Goal: Information Seeking & Learning: Find specific fact

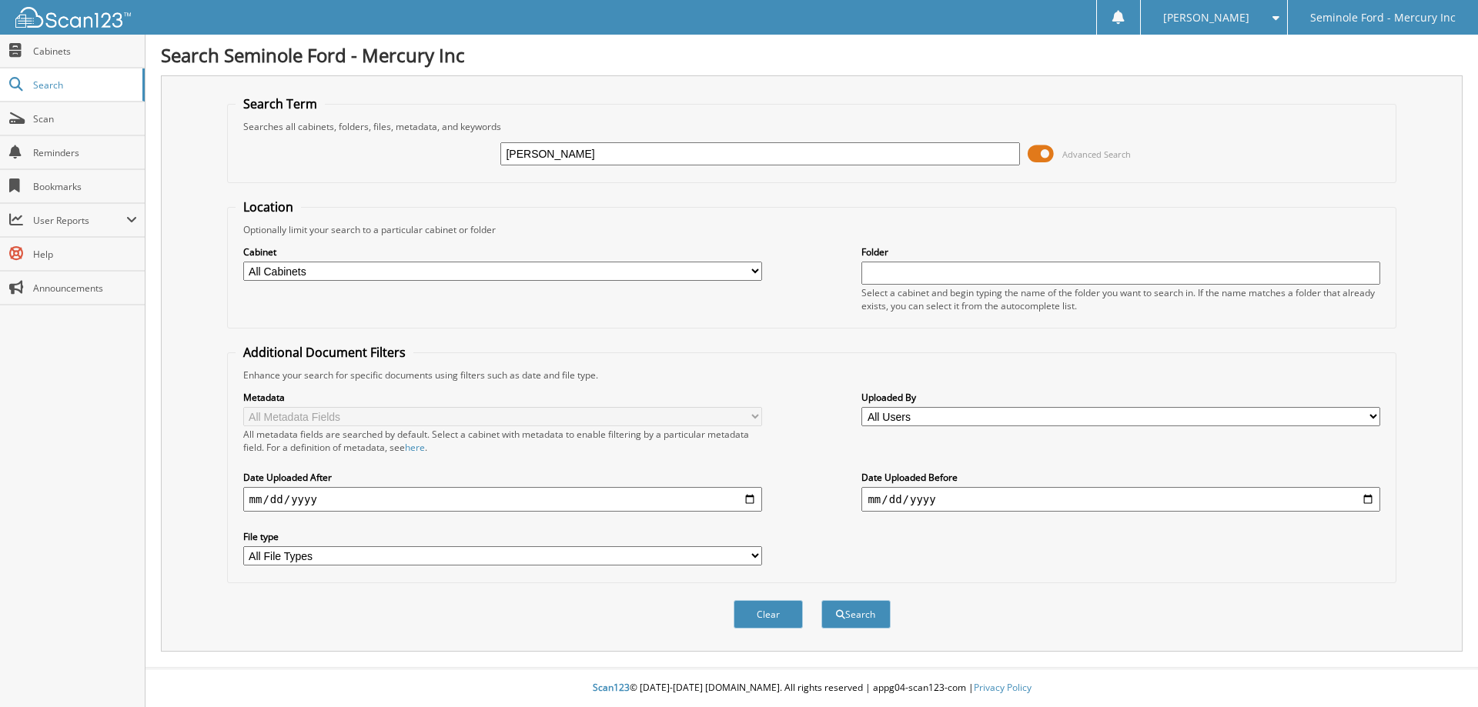
type input "[PERSON_NAME]"
click at [821, 600] on button "Search" at bounding box center [855, 614] width 69 height 28
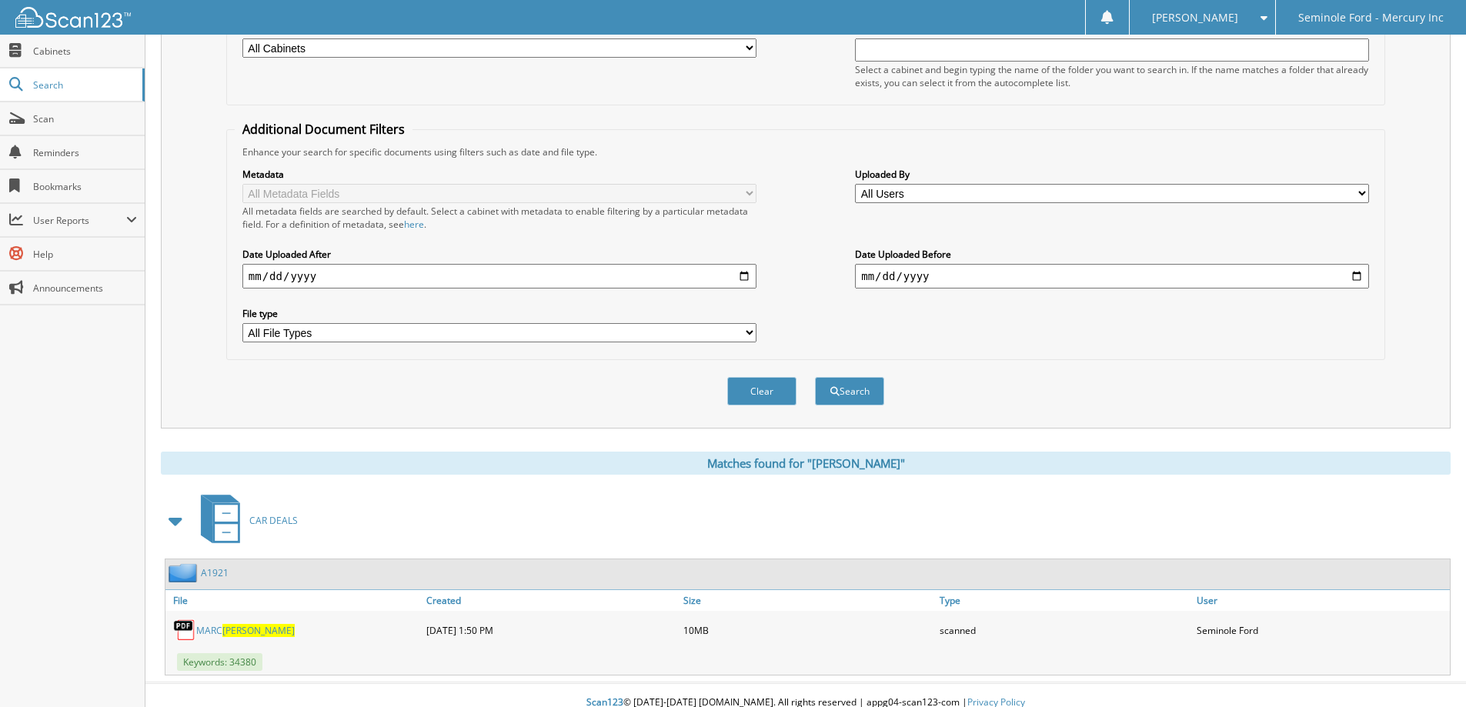
scroll to position [231, 0]
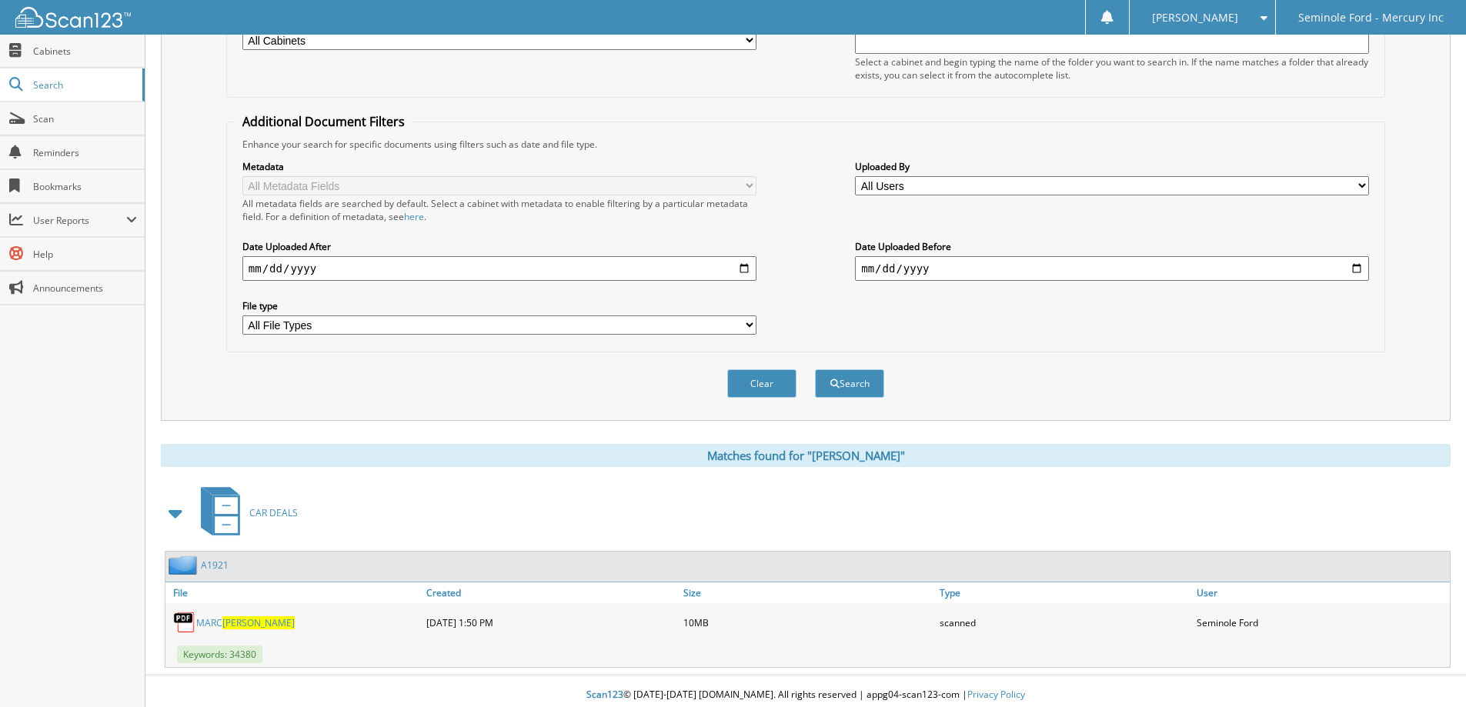
click at [215, 622] on link "[PERSON_NAME]" at bounding box center [245, 623] width 99 height 13
